Goal: Transaction & Acquisition: Purchase product/service

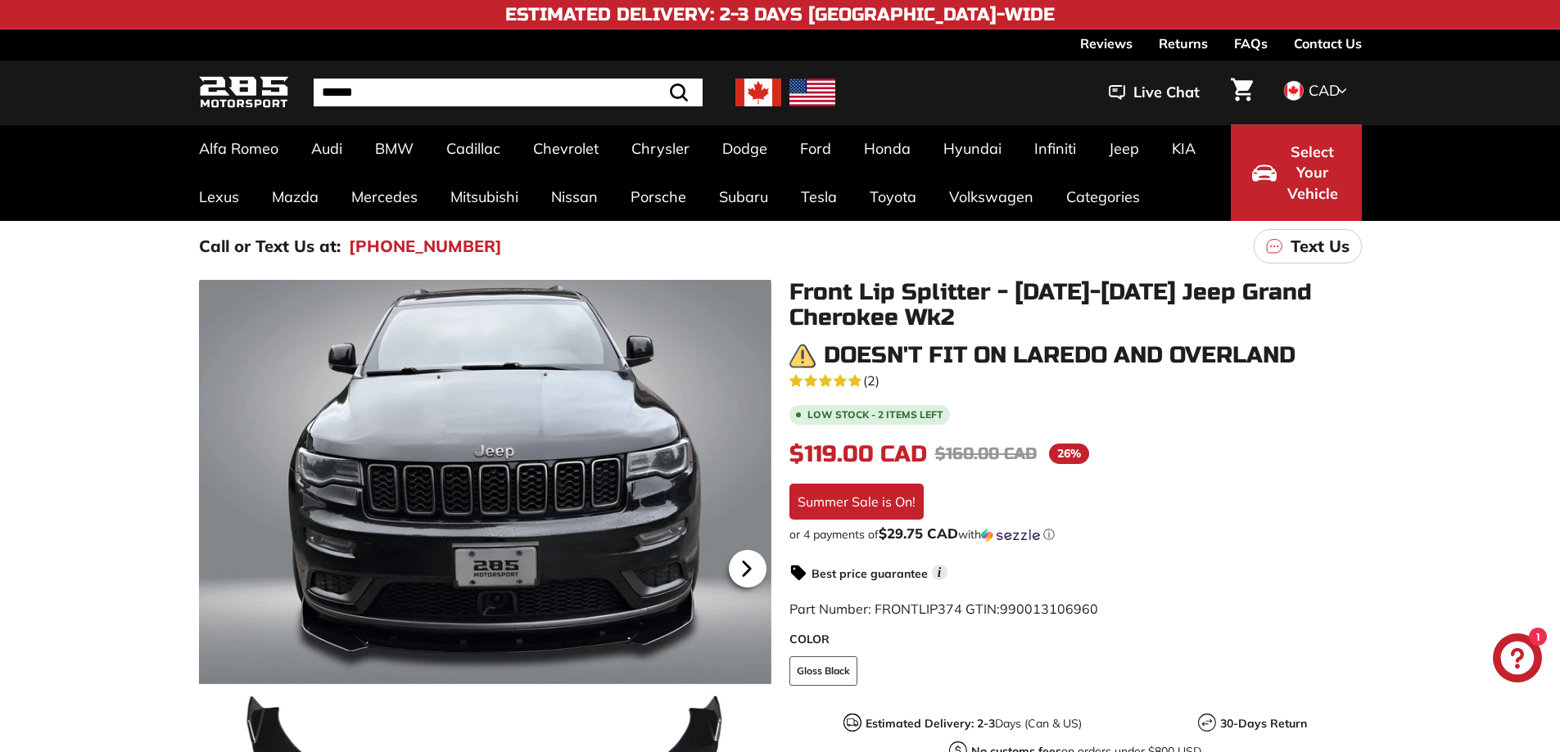
click at [751, 574] on icon at bounding box center [747, 569] width 38 height 38
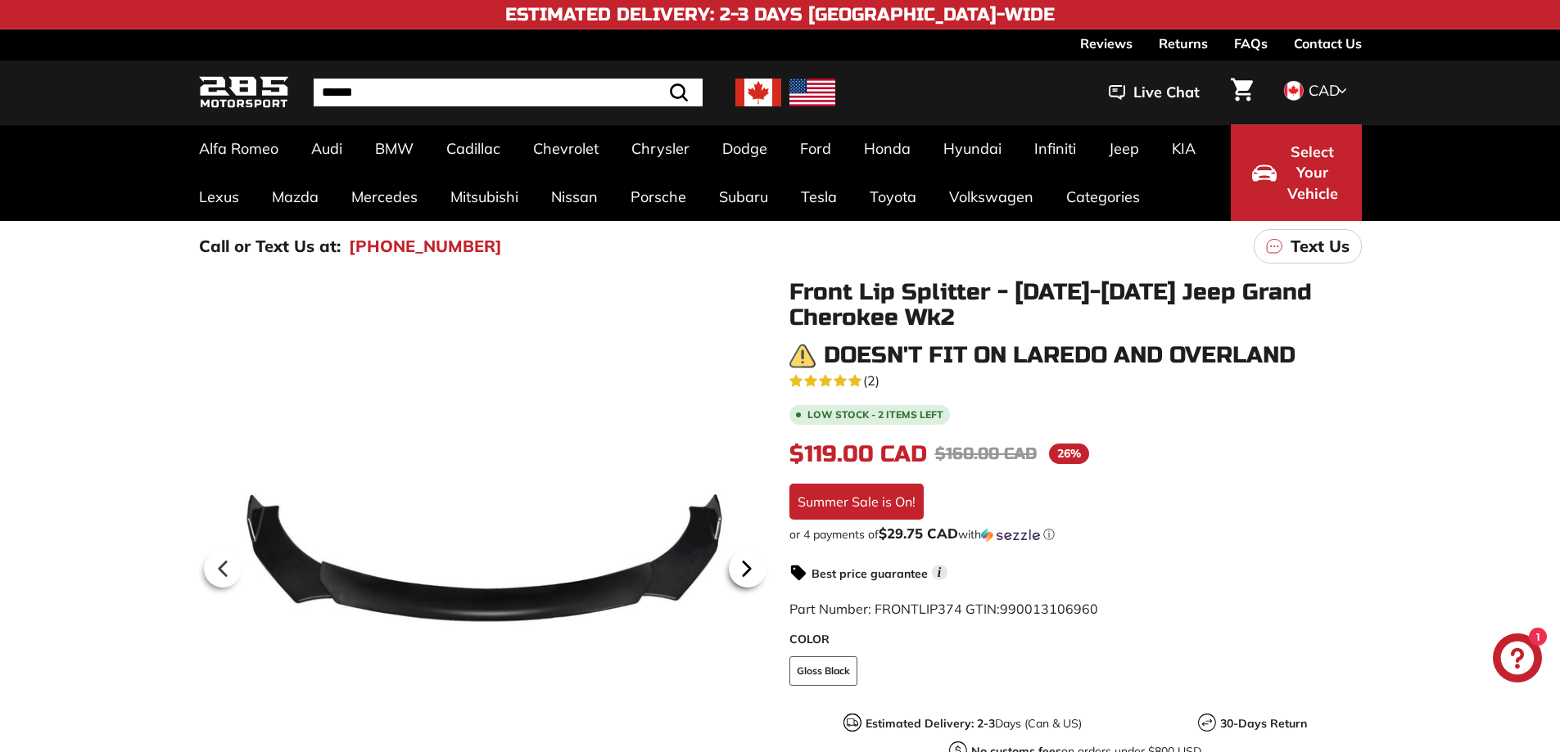
click at [751, 574] on icon at bounding box center [747, 569] width 38 height 38
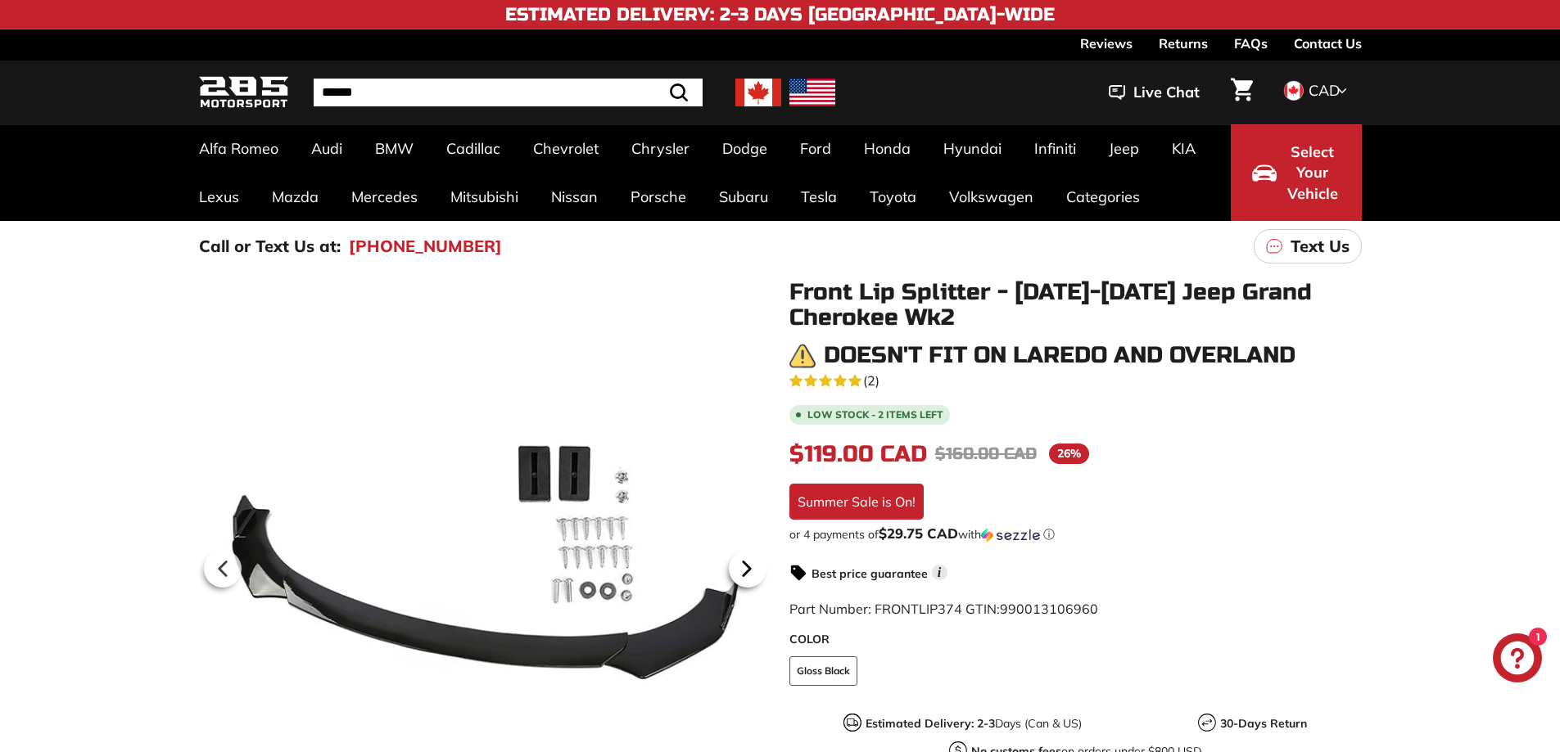
click at [751, 574] on icon at bounding box center [747, 569] width 38 height 38
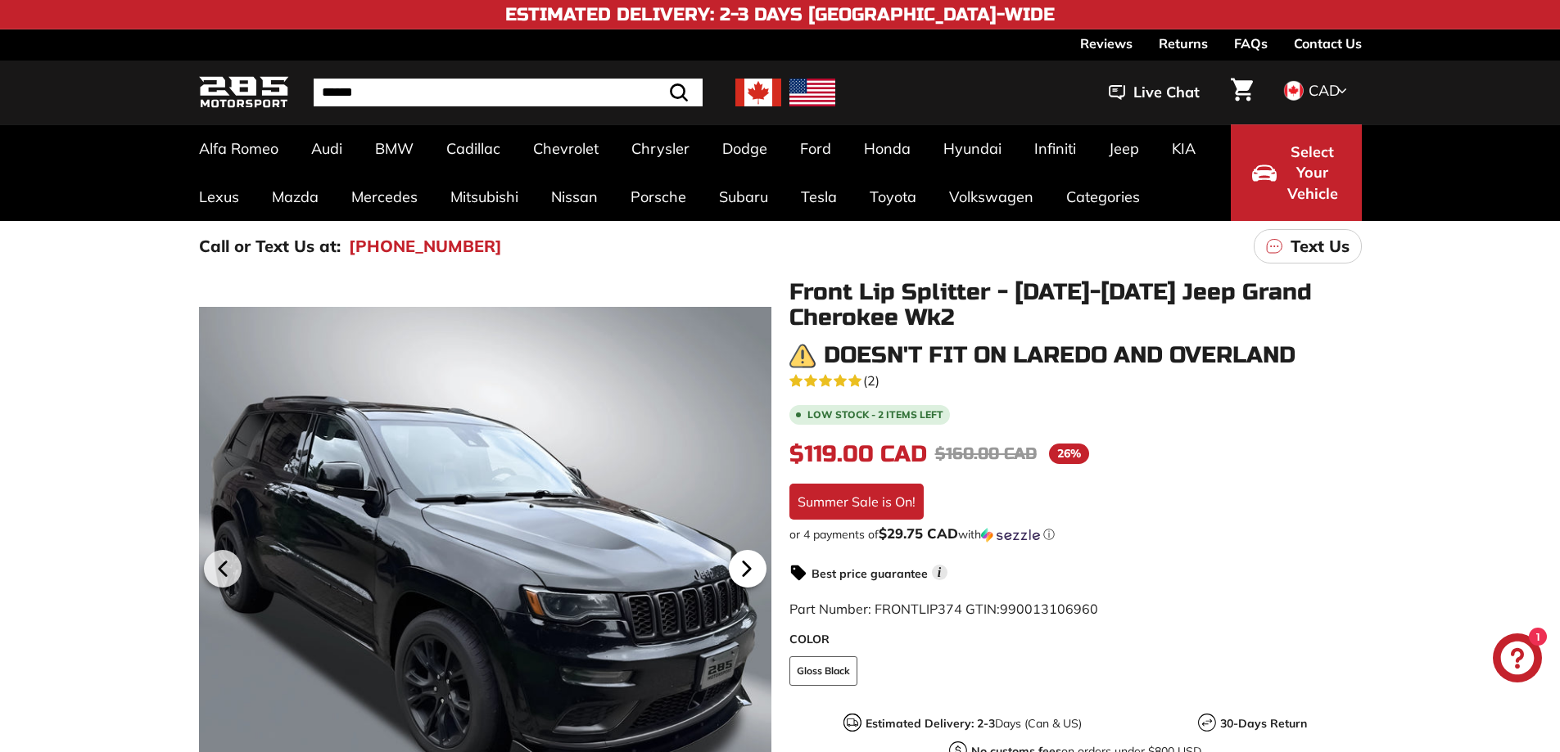
click at [751, 574] on icon at bounding box center [747, 569] width 38 height 38
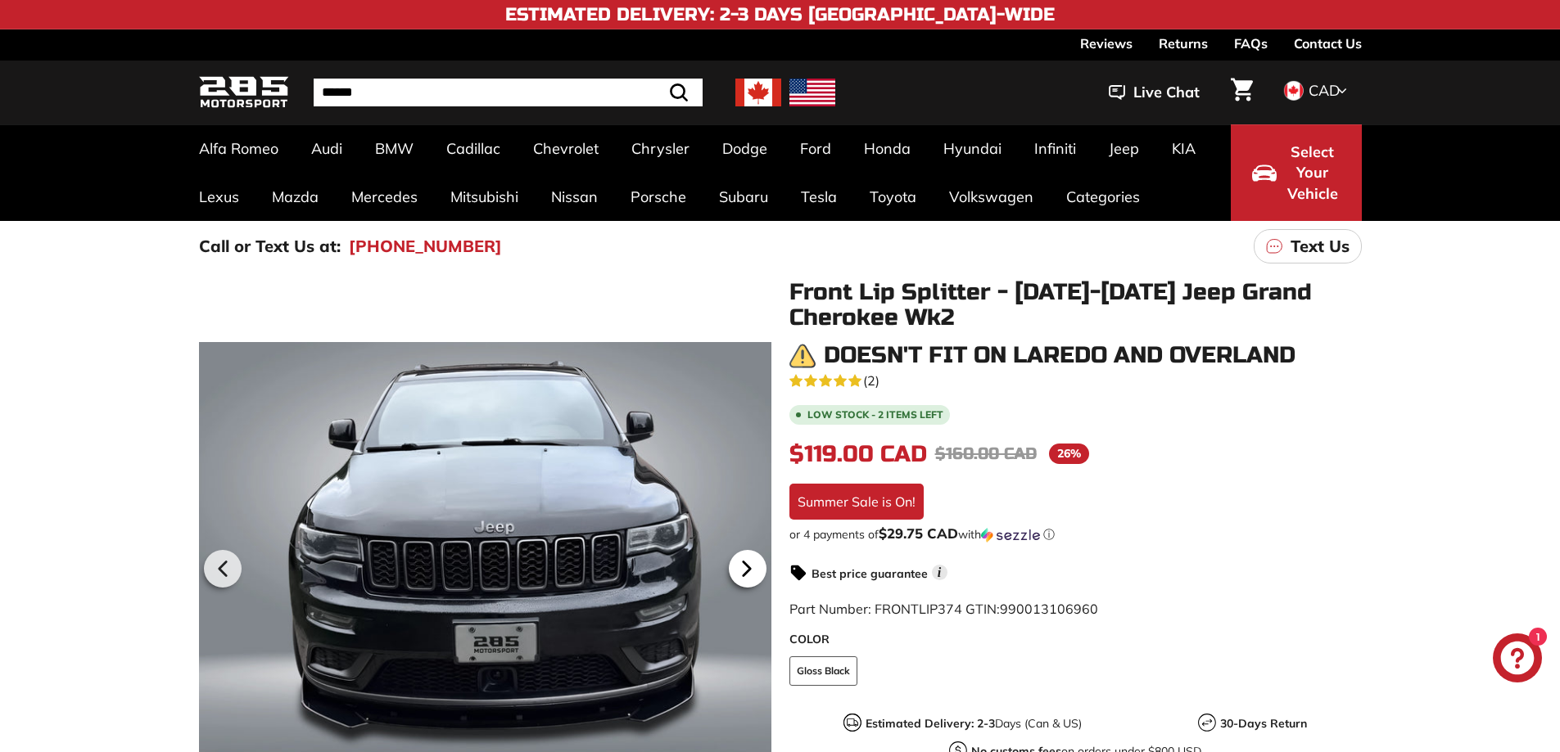
click at [751, 574] on icon at bounding box center [747, 569] width 38 height 38
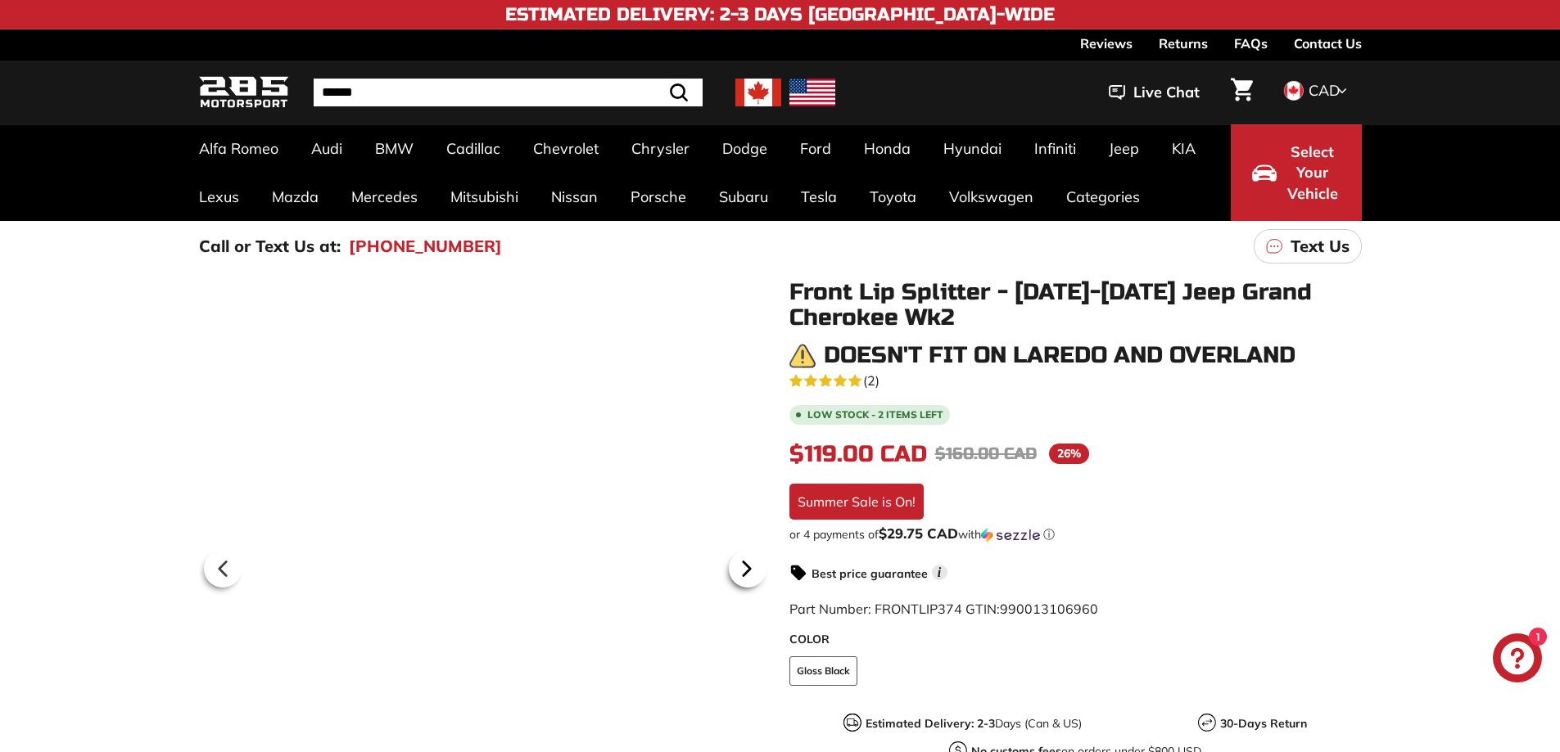
scroll to position [0, 158]
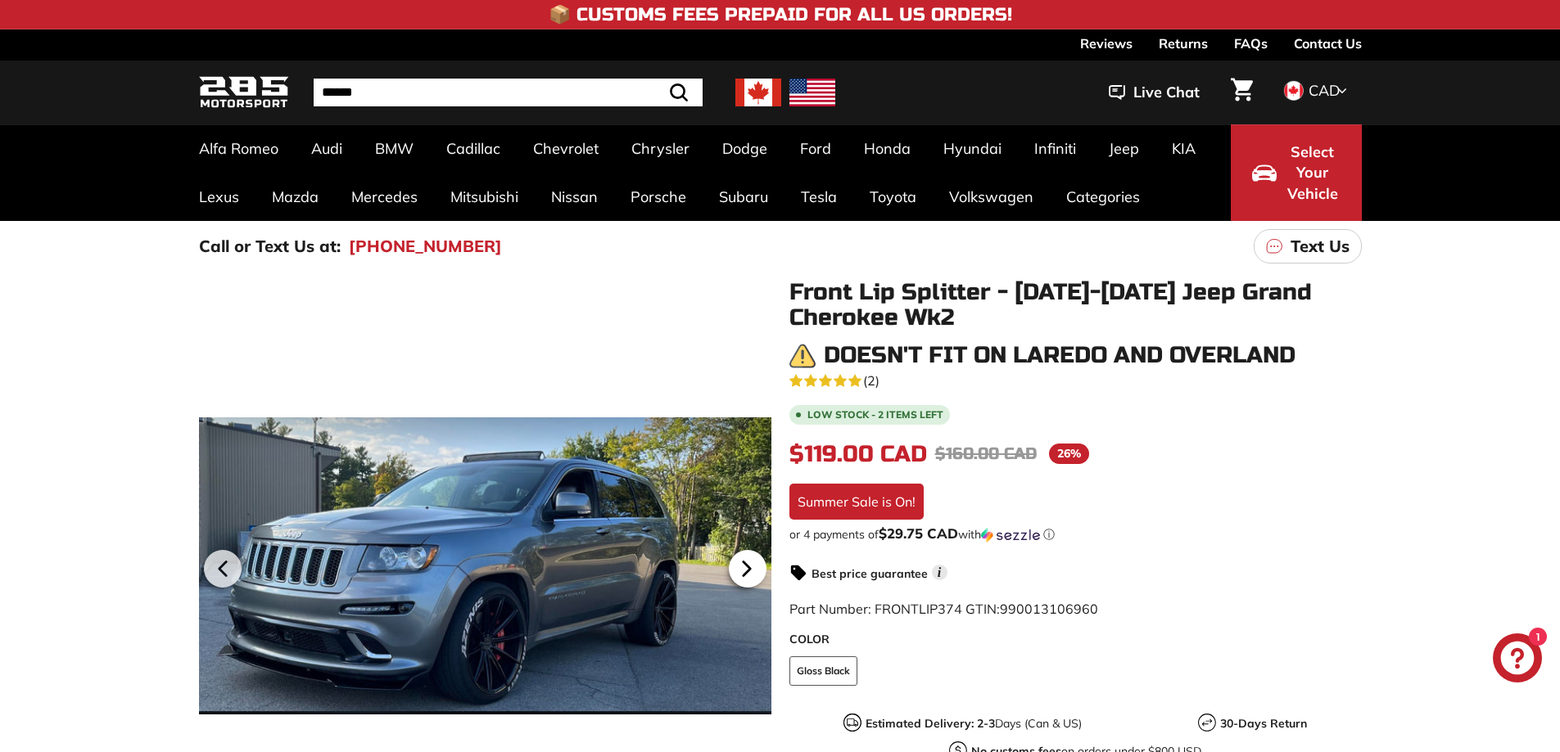
click at [751, 574] on icon at bounding box center [747, 569] width 38 height 38
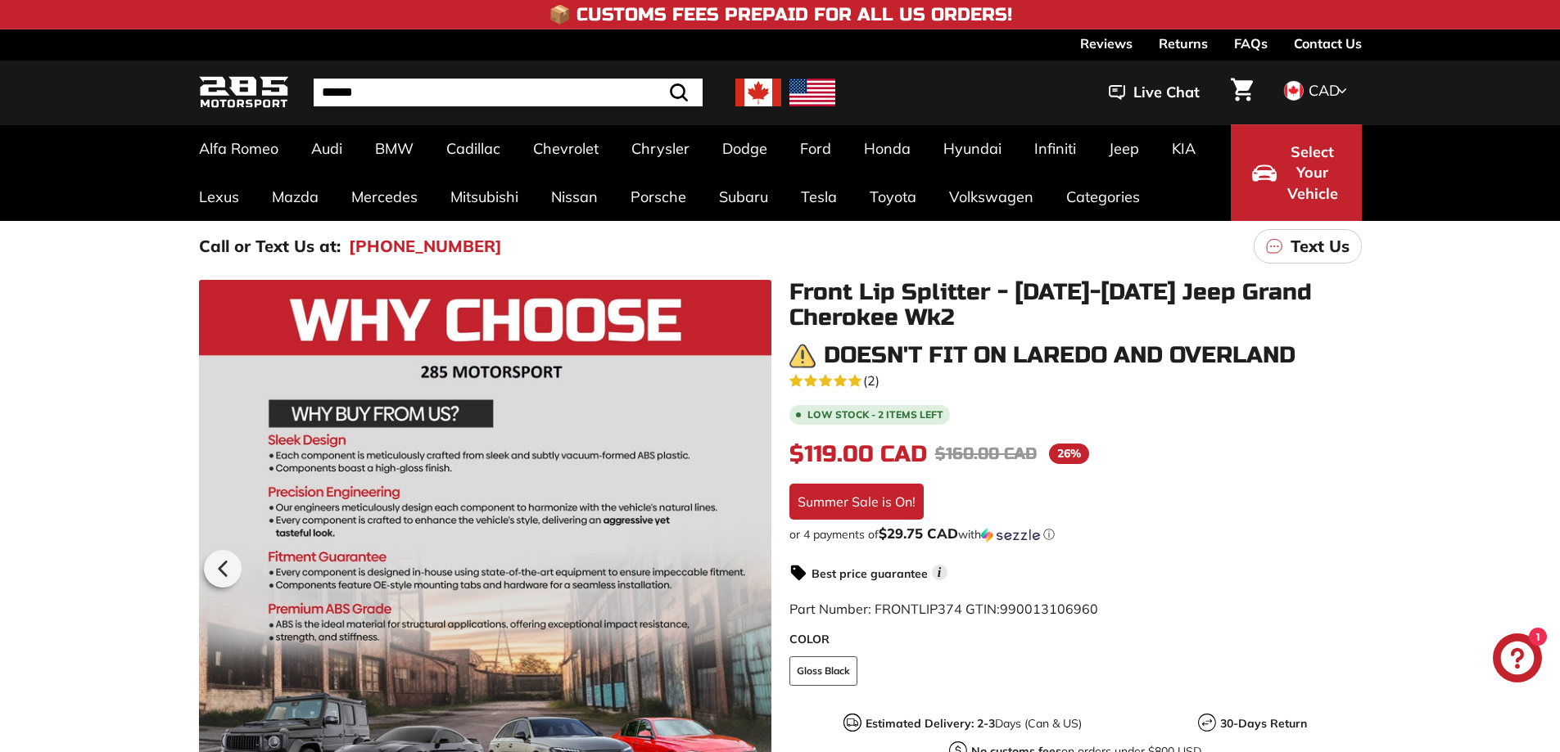
click at [751, 574] on div at bounding box center [485, 566] width 572 height 572
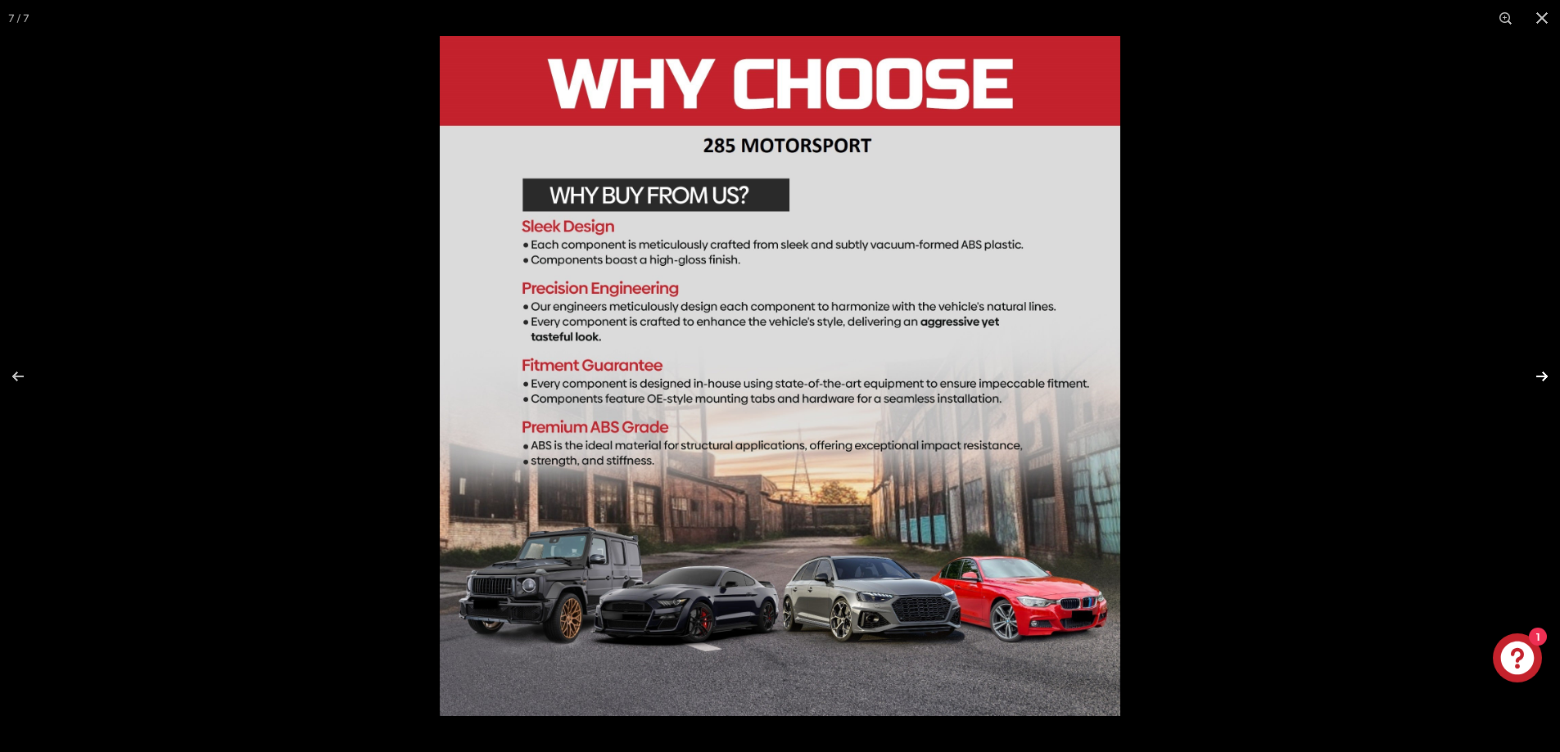
click at [1542, 384] on button at bounding box center [1530, 377] width 57 height 82
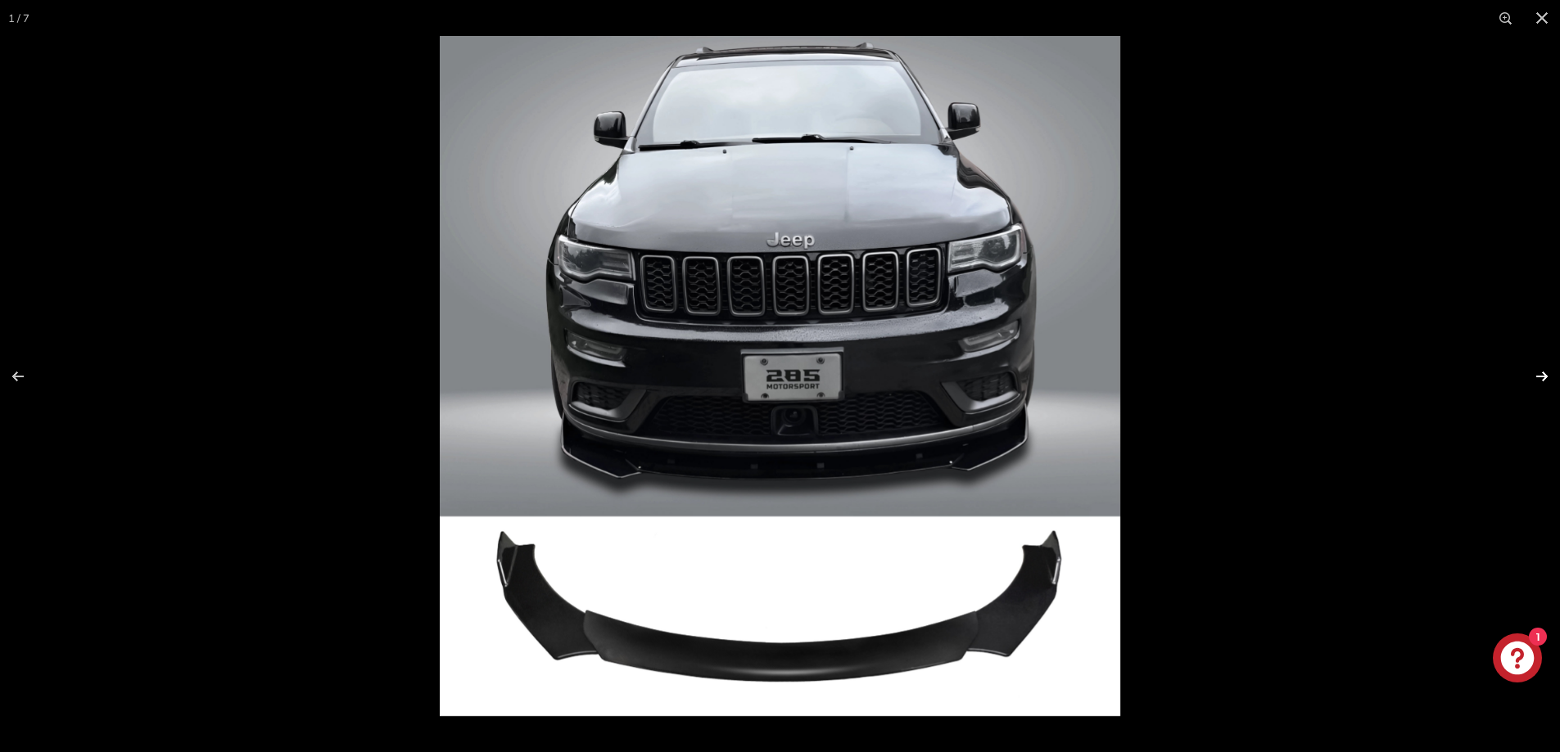
scroll to position [0, 0]
click at [1542, 381] on button at bounding box center [1530, 377] width 57 height 82
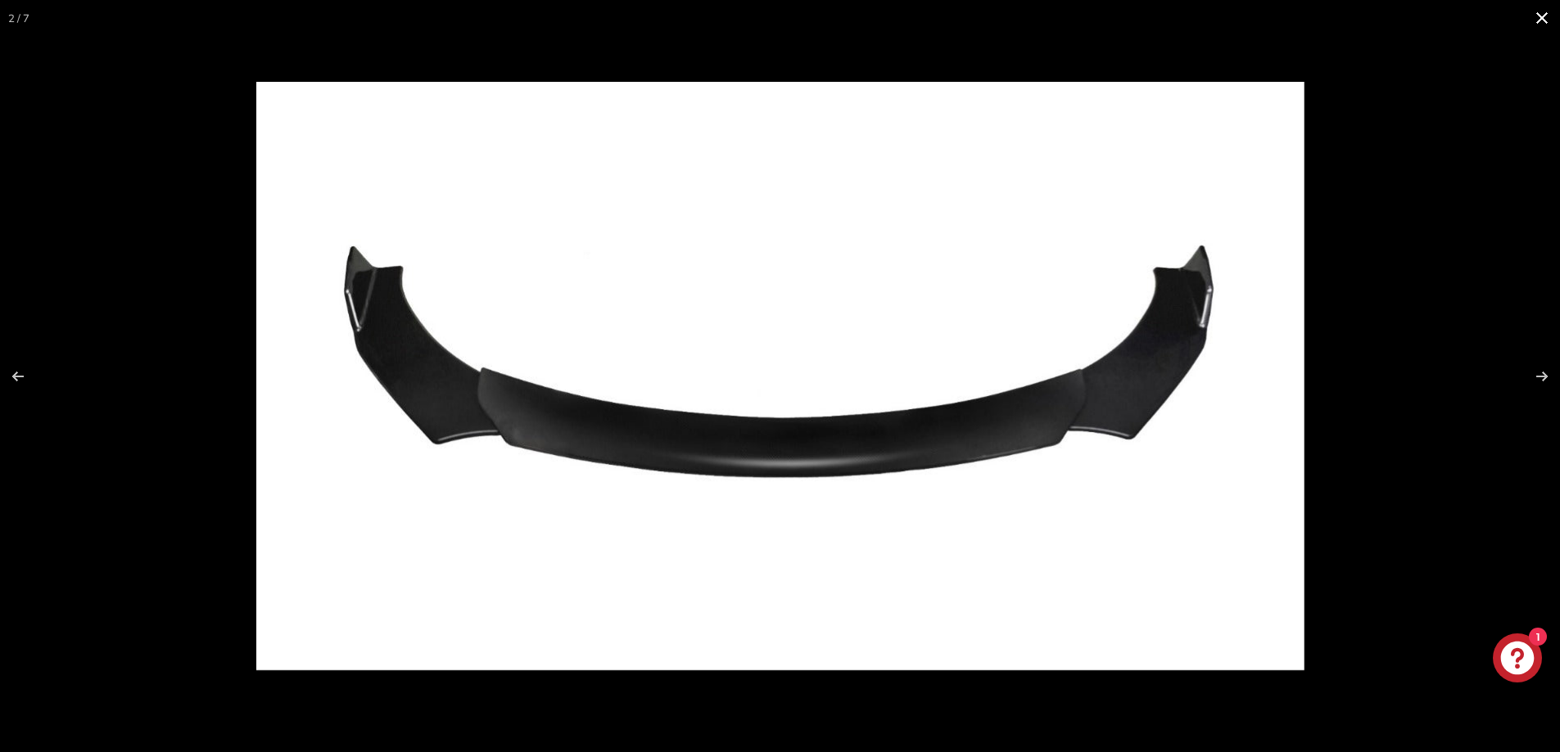
click at [1538, 18] on button at bounding box center [1542, 18] width 36 height 36
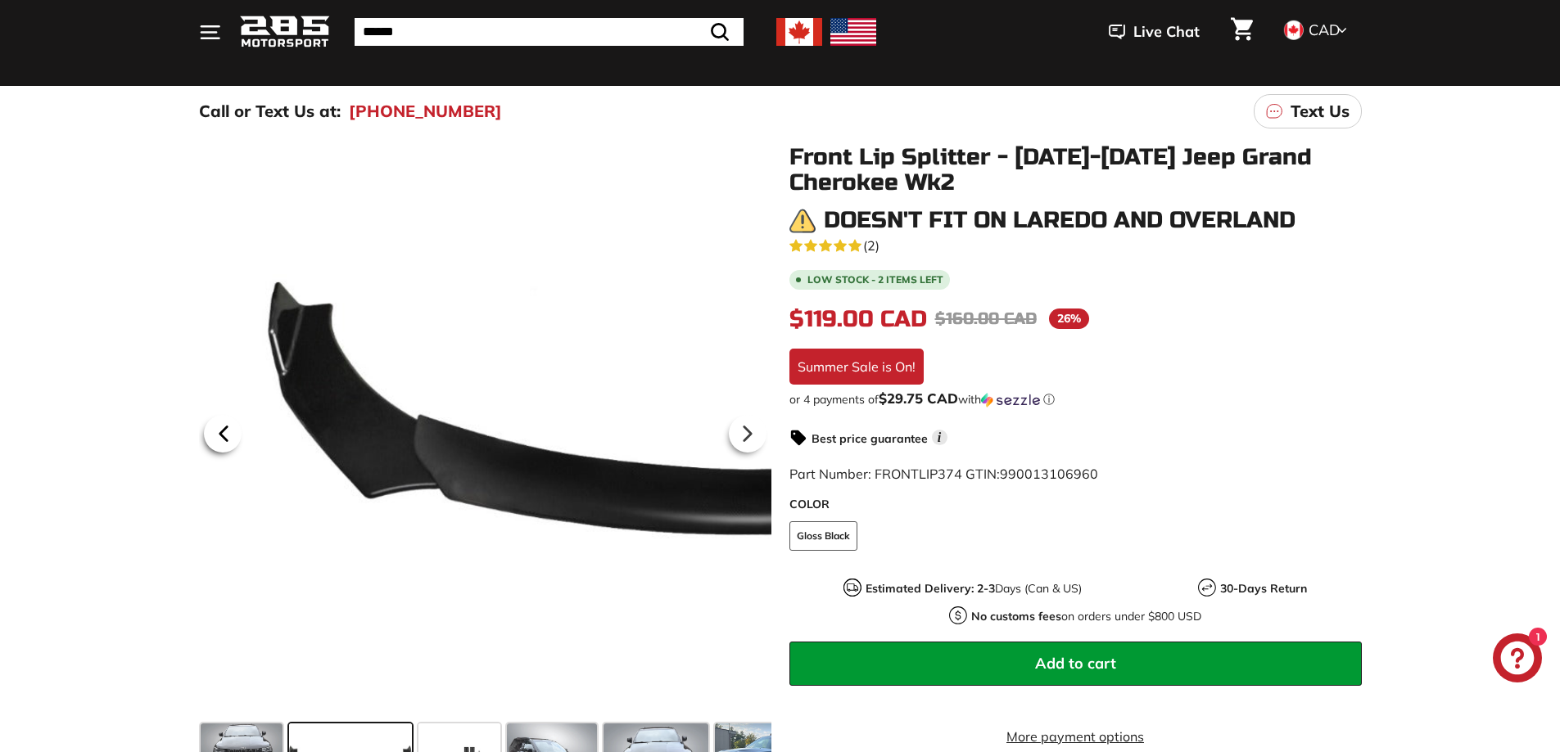
scroll to position [136, 0]
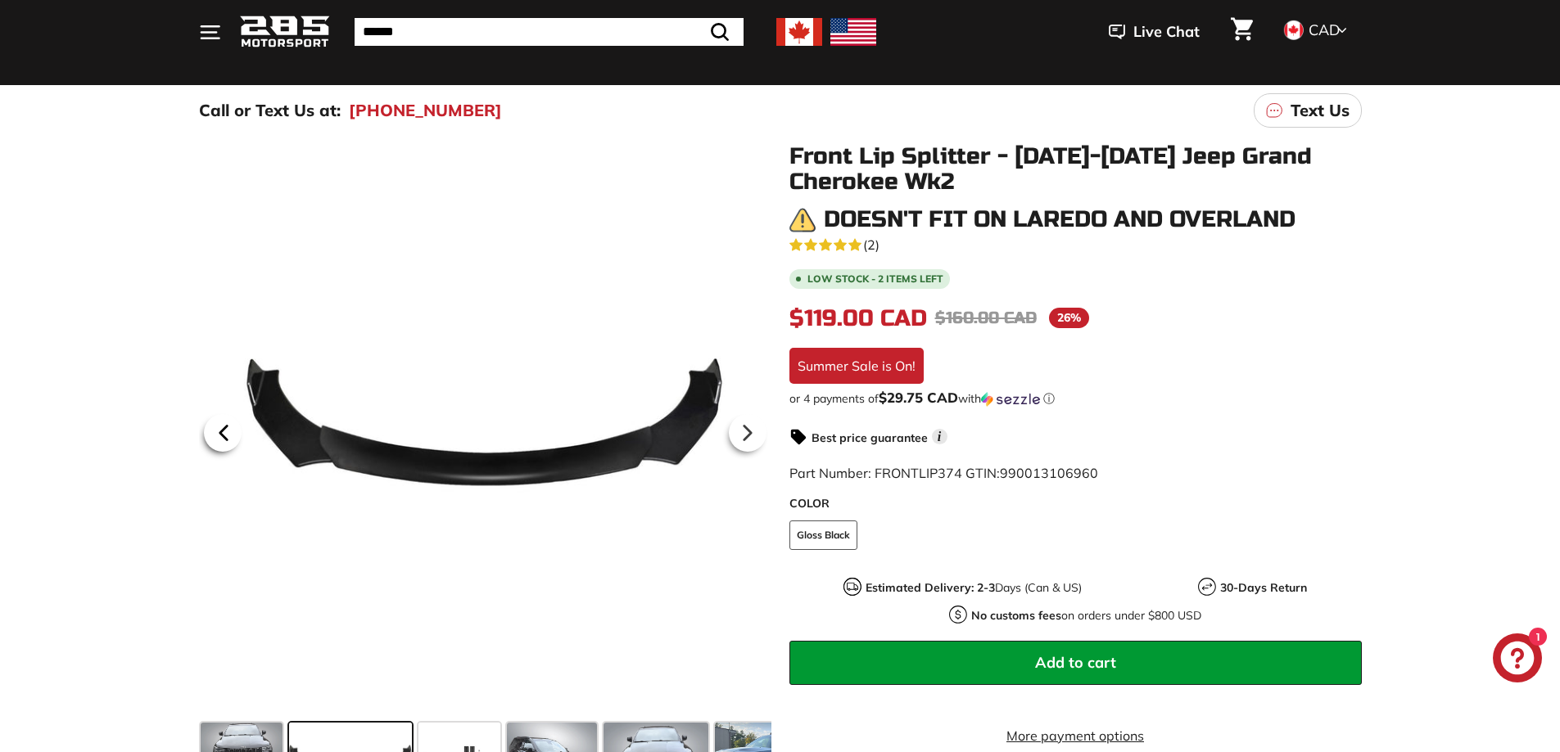
click at [228, 439] on icon at bounding box center [224, 433] width 38 height 38
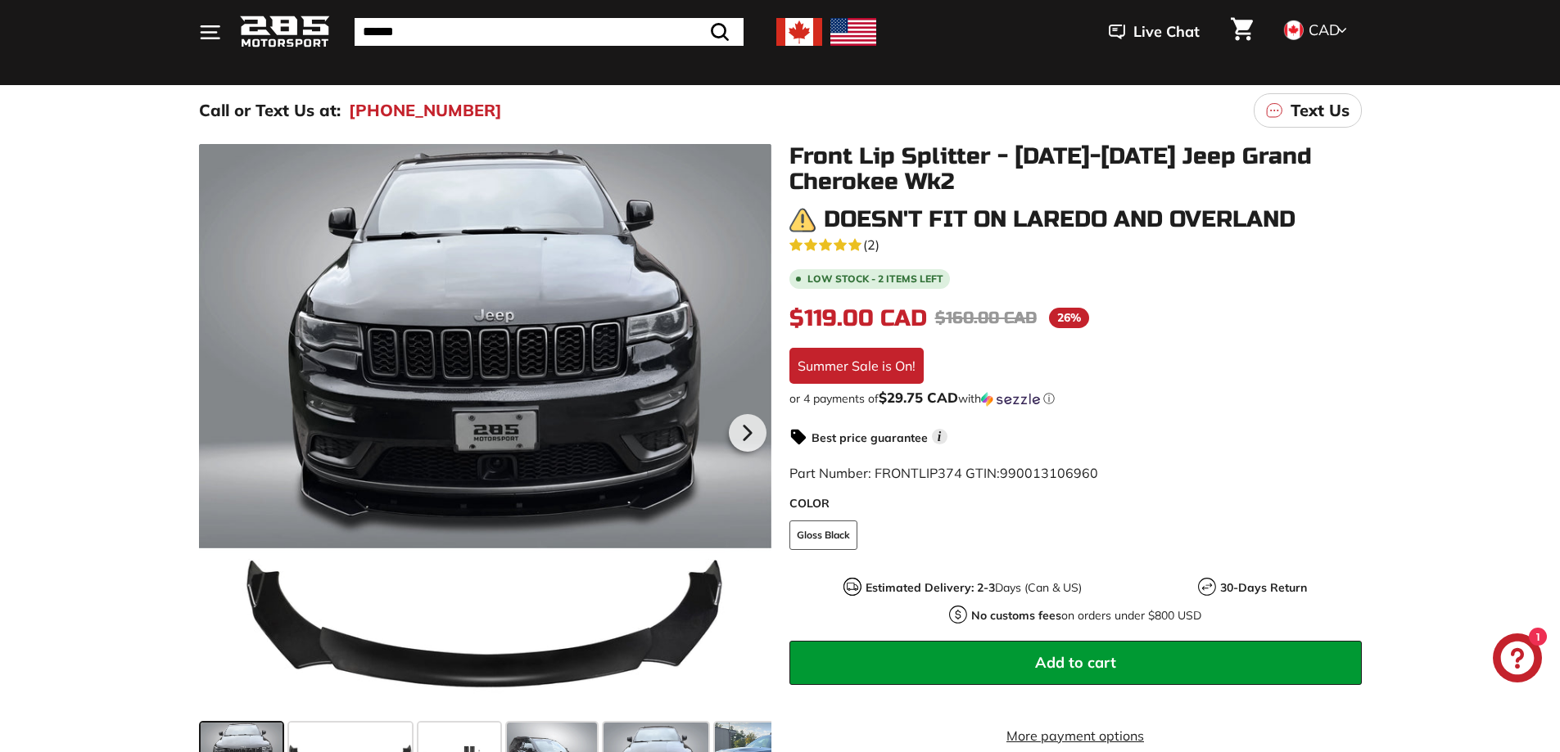
click at [228, 439] on div at bounding box center [485, 430] width 572 height 572
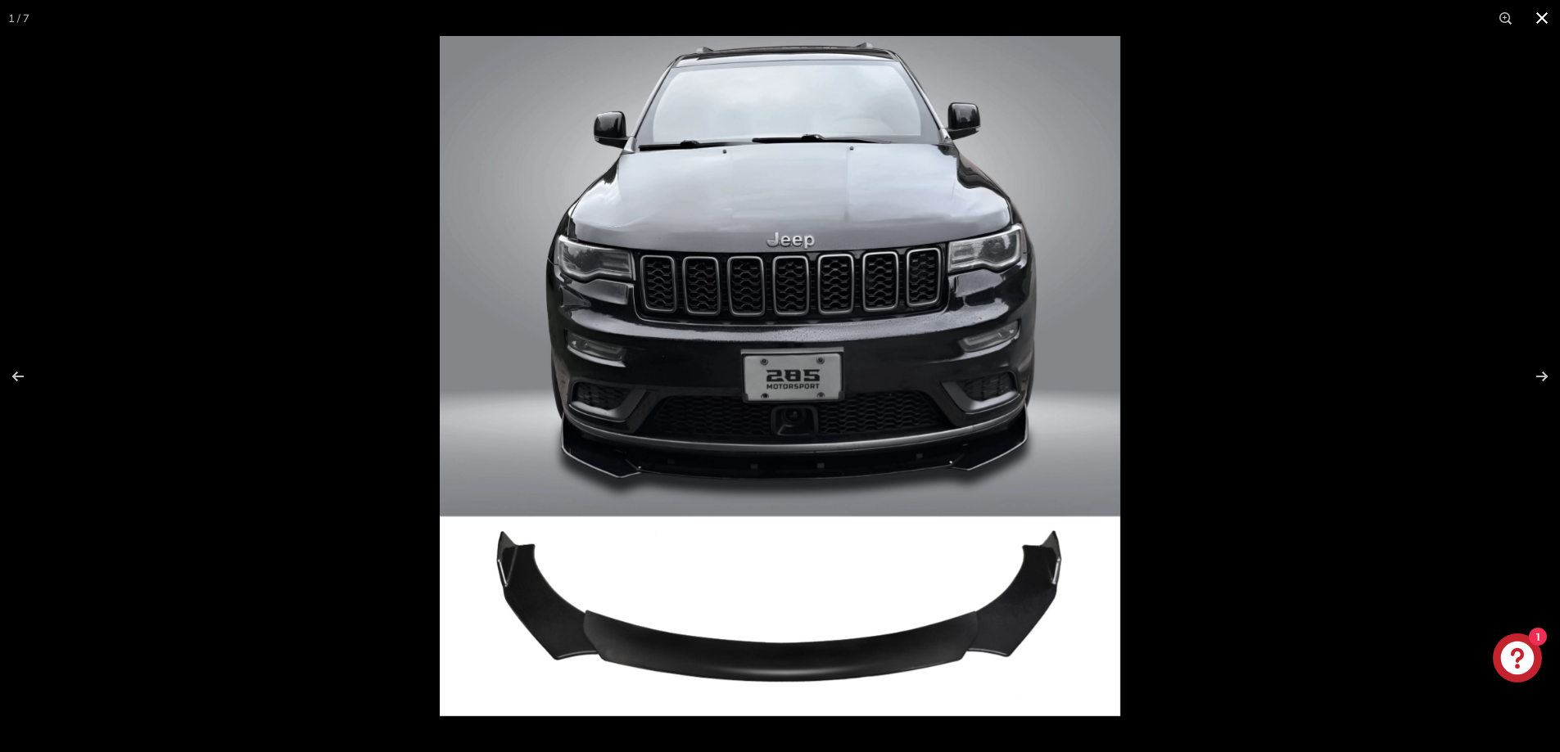
click at [1543, 17] on button at bounding box center [1542, 18] width 36 height 36
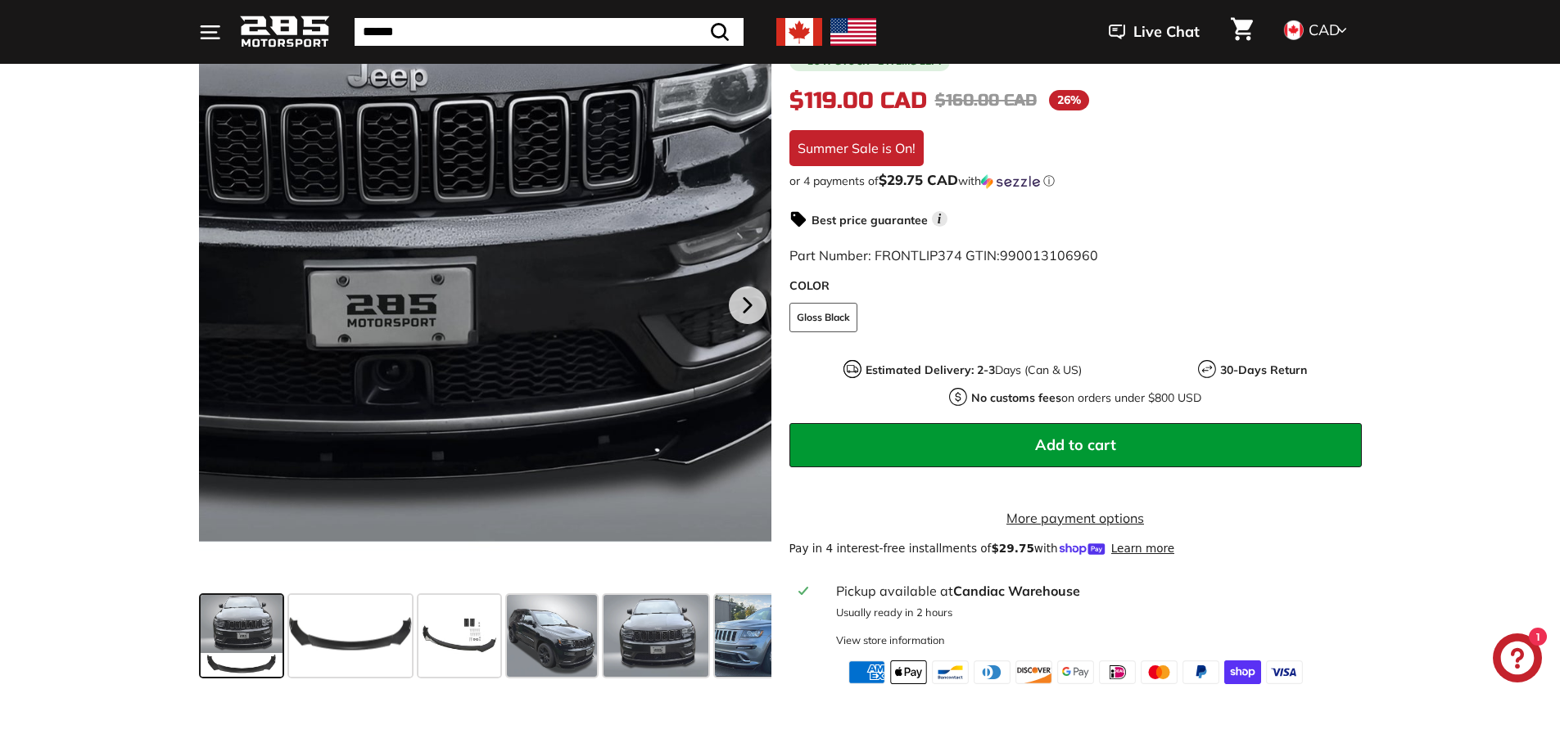
scroll to position [354, 0]
